Goal: Complete application form: Complete application form

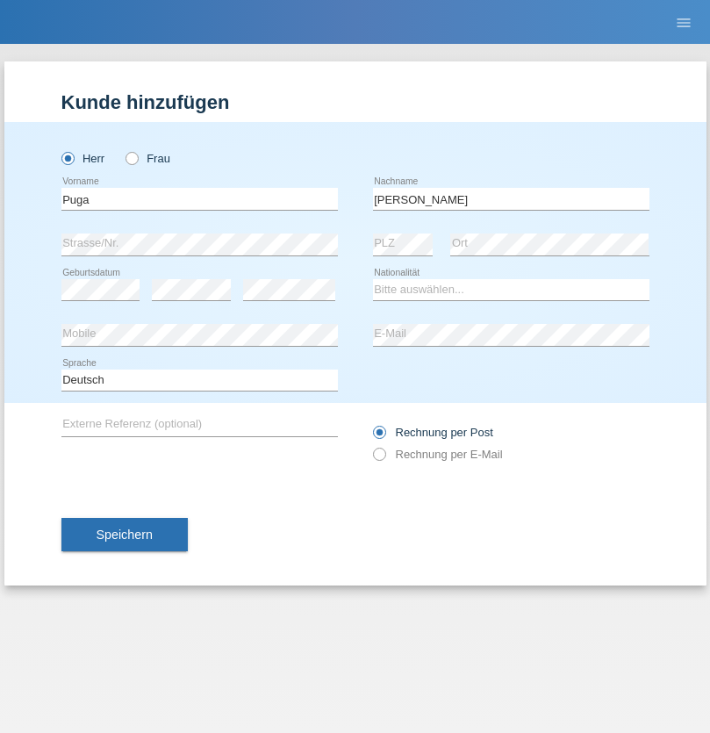
type input "[PERSON_NAME]"
select select "CH"
radio input "true"
click at [199, 198] on input "text" at bounding box center [199, 199] width 277 height 22
type input "Puga"
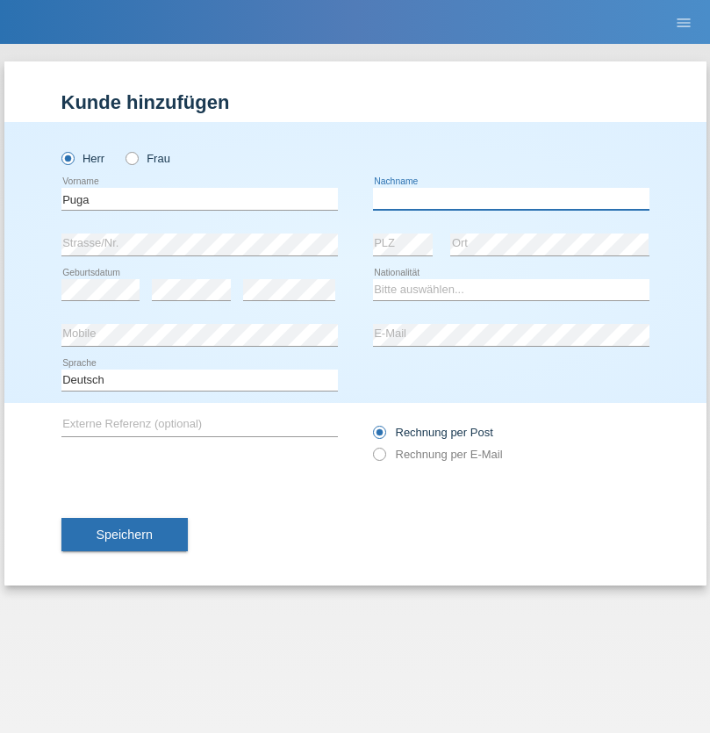
click at [511, 198] on input "text" at bounding box center [511, 199] width 277 height 22
type input "[PERSON_NAME]"
select select "CH"
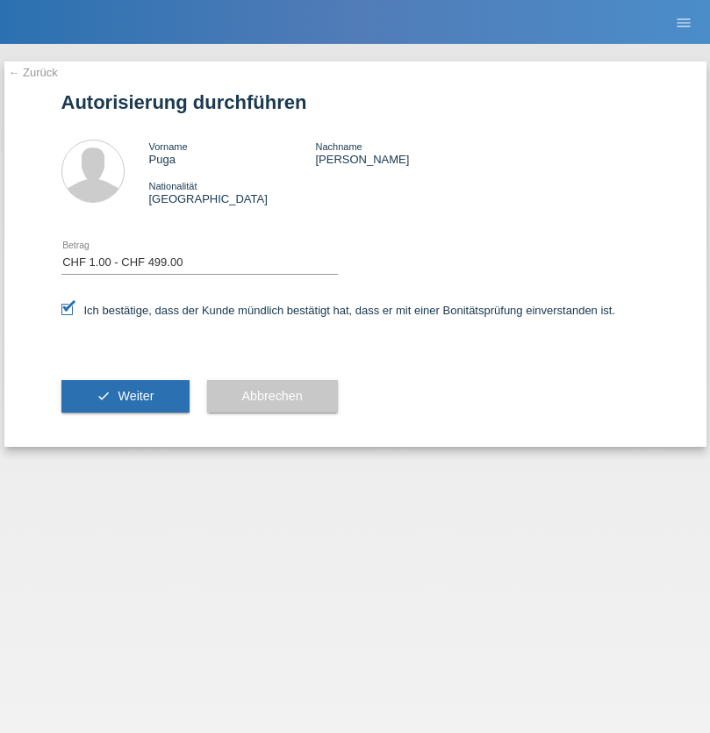
select select "1"
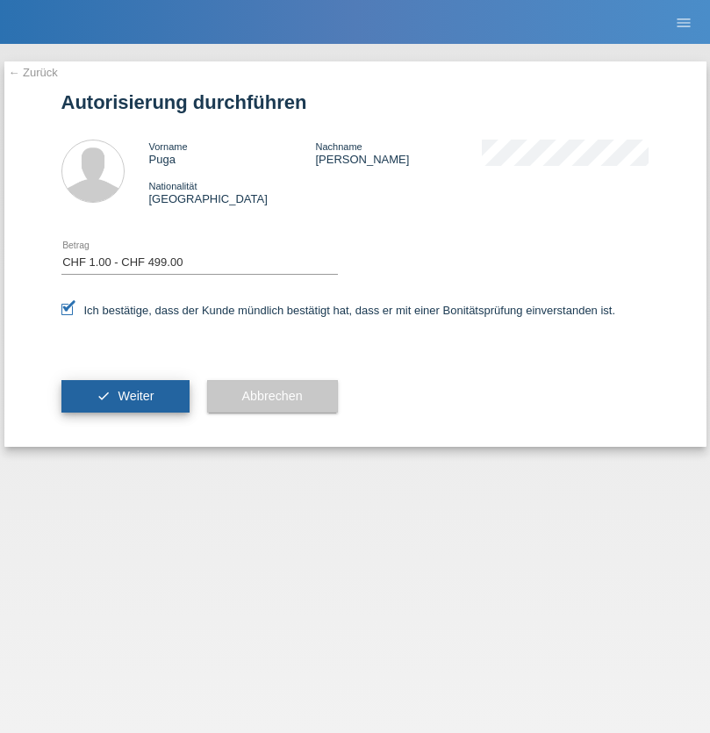
click at [125, 396] on span "Weiter" at bounding box center [136, 396] width 36 height 14
